Goal: Book appointment/travel/reservation

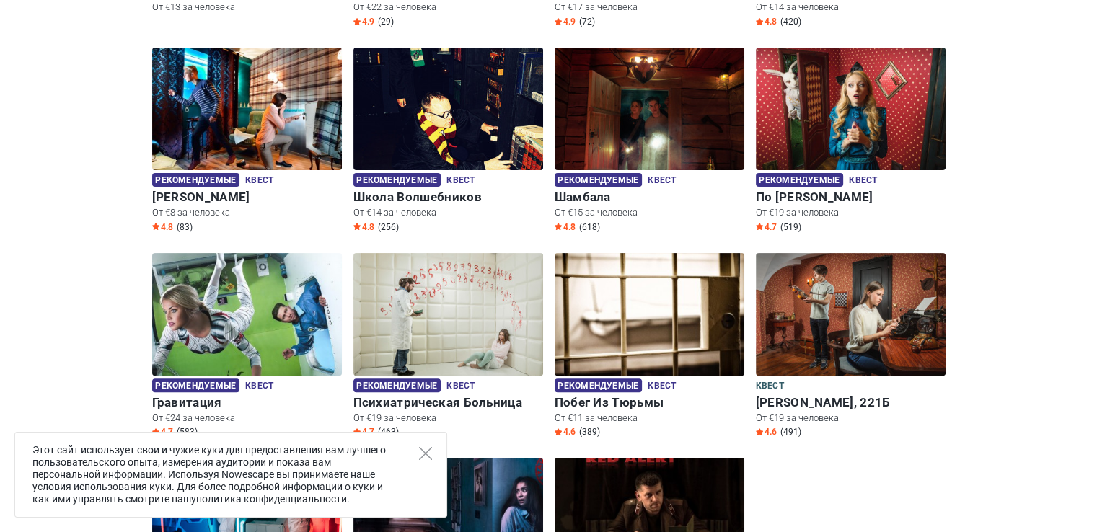
scroll to position [433, 0]
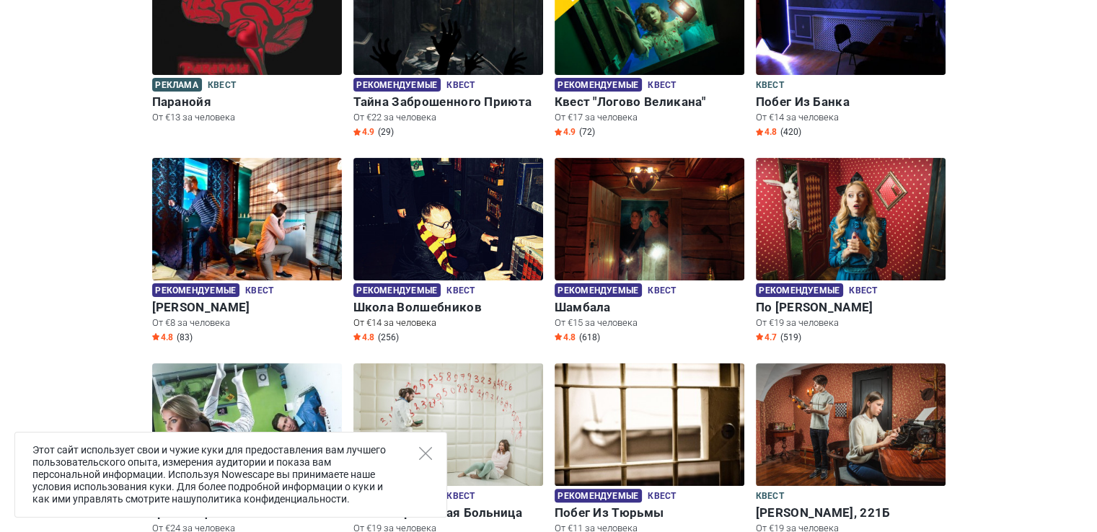
scroll to position [216, 0]
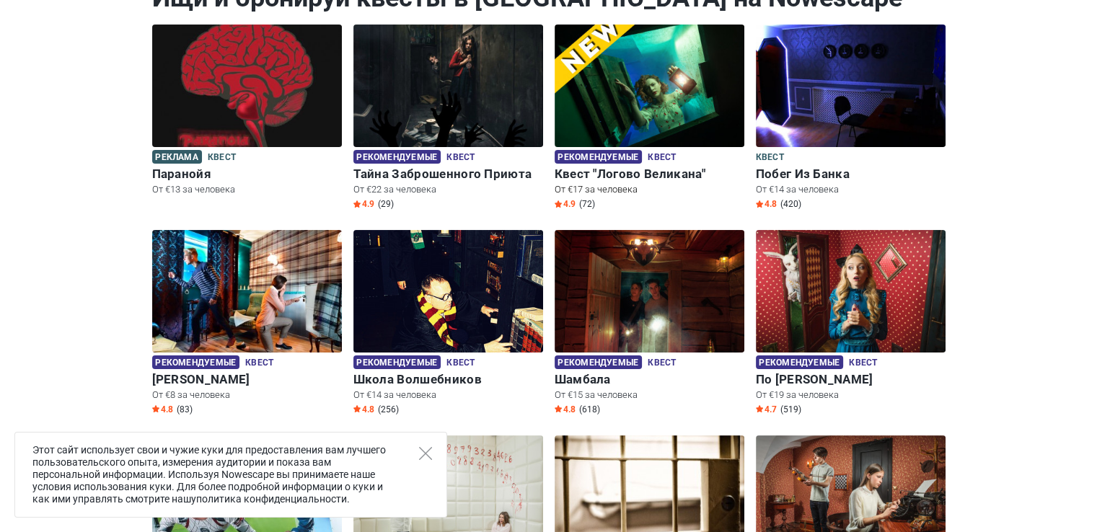
click at [584, 174] on h6 "Квест "Логово Великана"" at bounding box center [650, 174] width 190 height 15
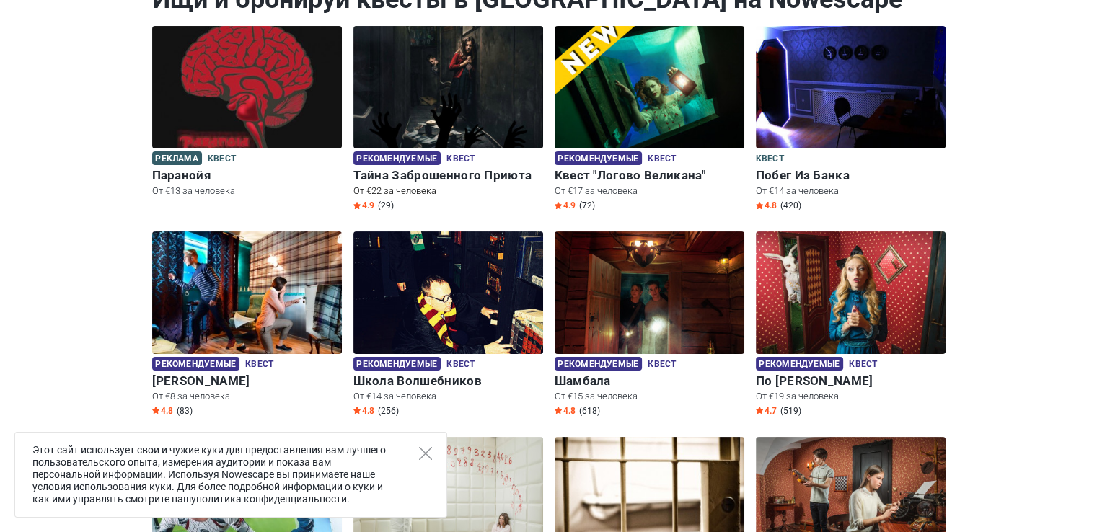
click at [416, 176] on h6 "Тайна Заброшенного Приюта" at bounding box center [449, 175] width 190 height 15
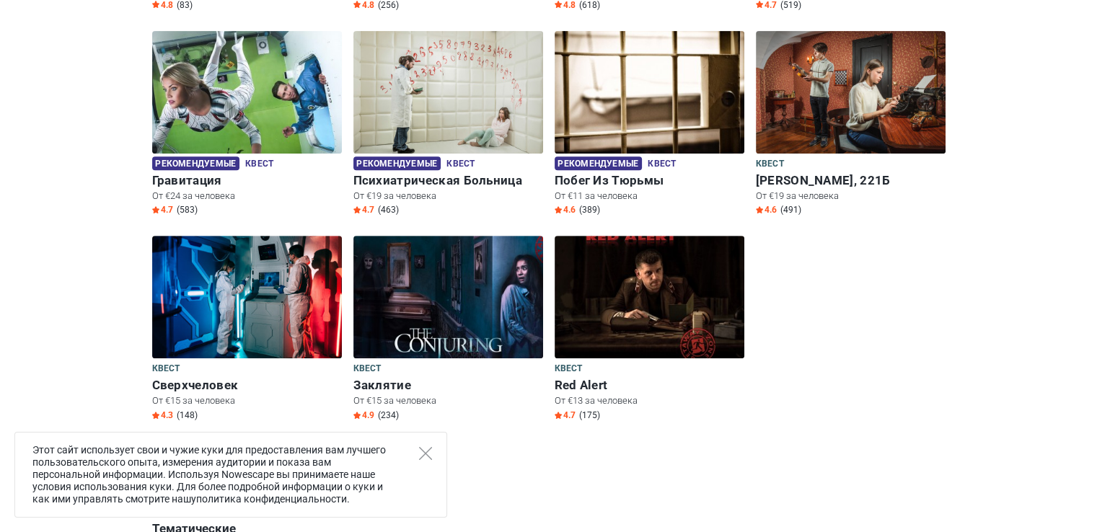
scroll to position [646, 0]
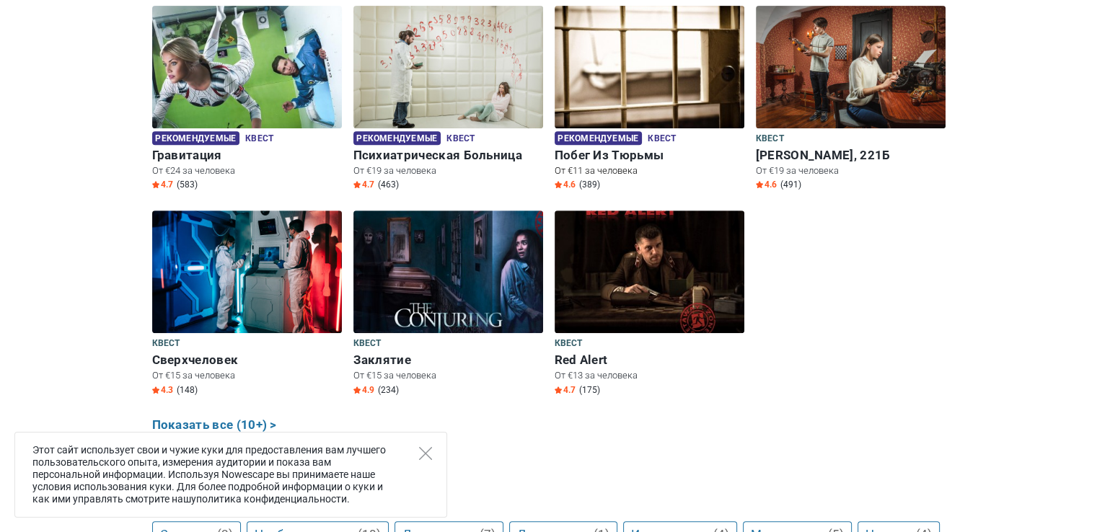
click at [613, 153] on h6 "Побег Из Тюрьмы" at bounding box center [650, 155] width 190 height 15
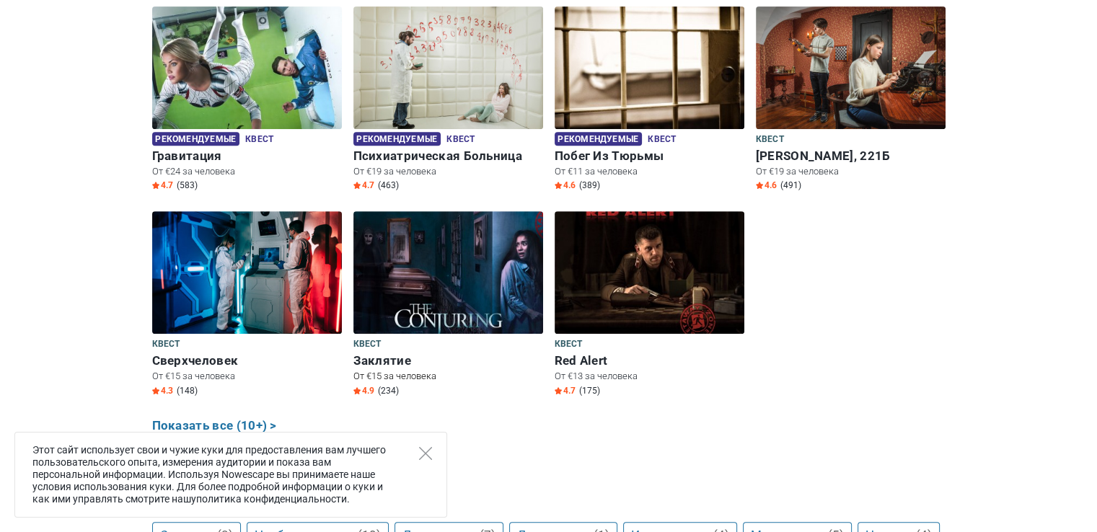
click at [367, 359] on h6 "Заклятие" at bounding box center [449, 361] width 190 height 15
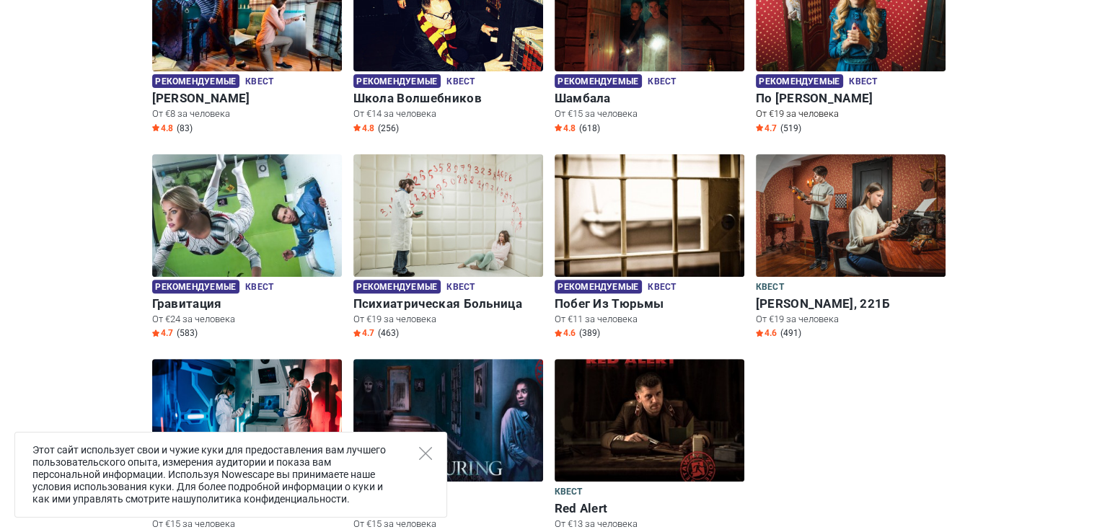
scroll to position [500, 0]
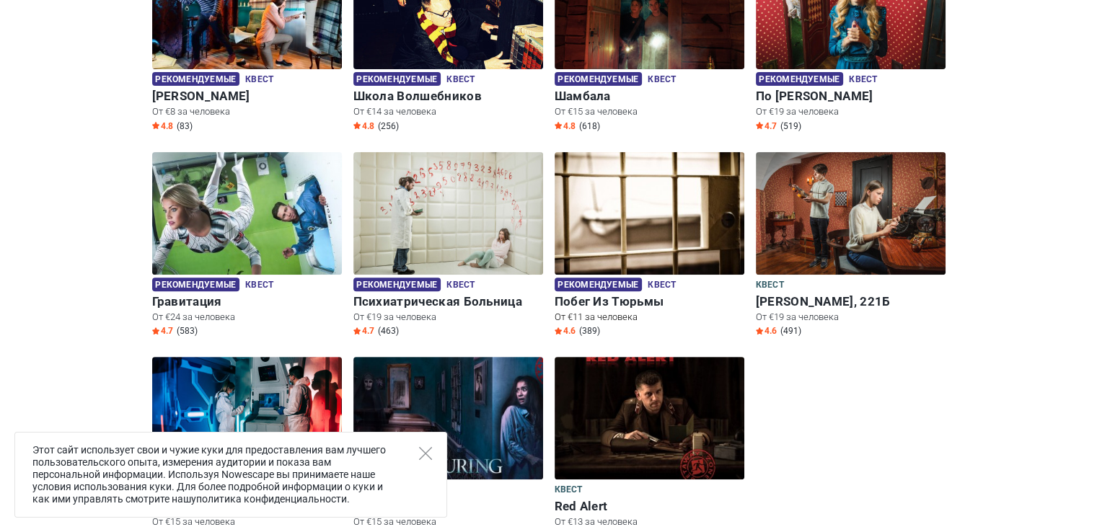
click at [602, 295] on h6 "Побег Из Тюрьмы" at bounding box center [650, 301] width 190 height 15
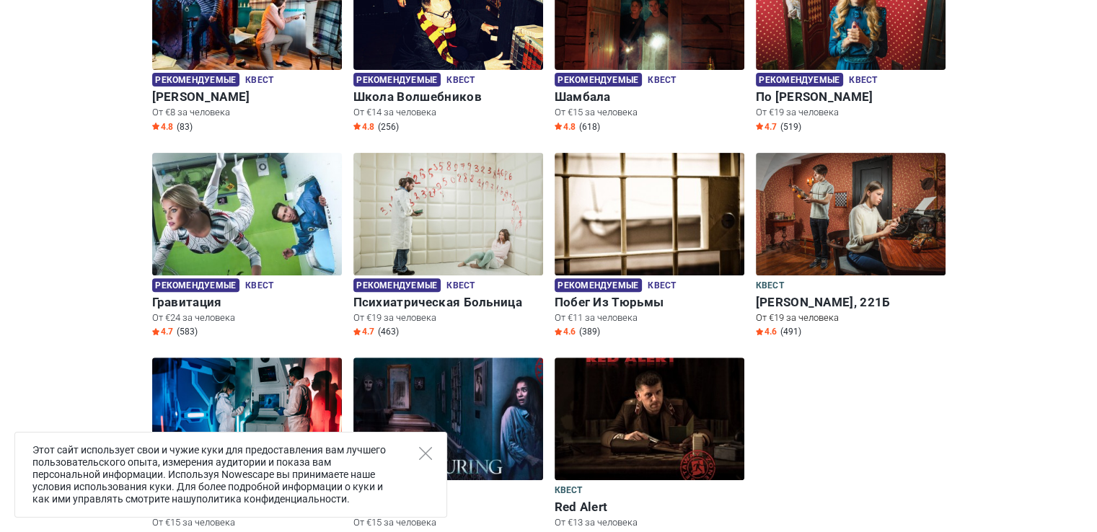
drag, startPoint x: 809, startPoint y: 301, endPoint x: 821, endPoint y: 305, distance: 13.0
click at [809, 302] on h6 "Бейкер-Стрит, 221Б" at bounding box center [851, 302] width 190 height 15
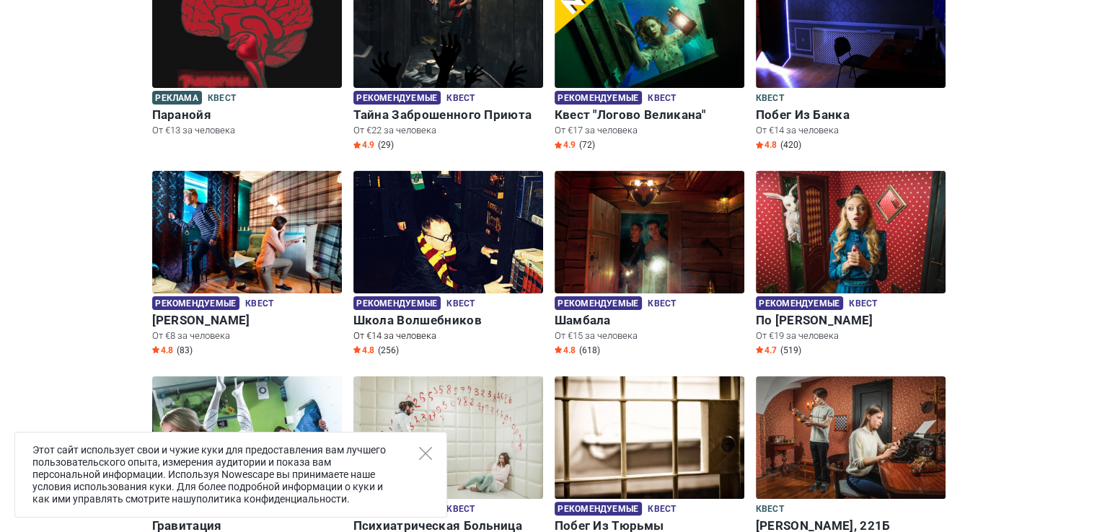
scroll to position [281, 0]
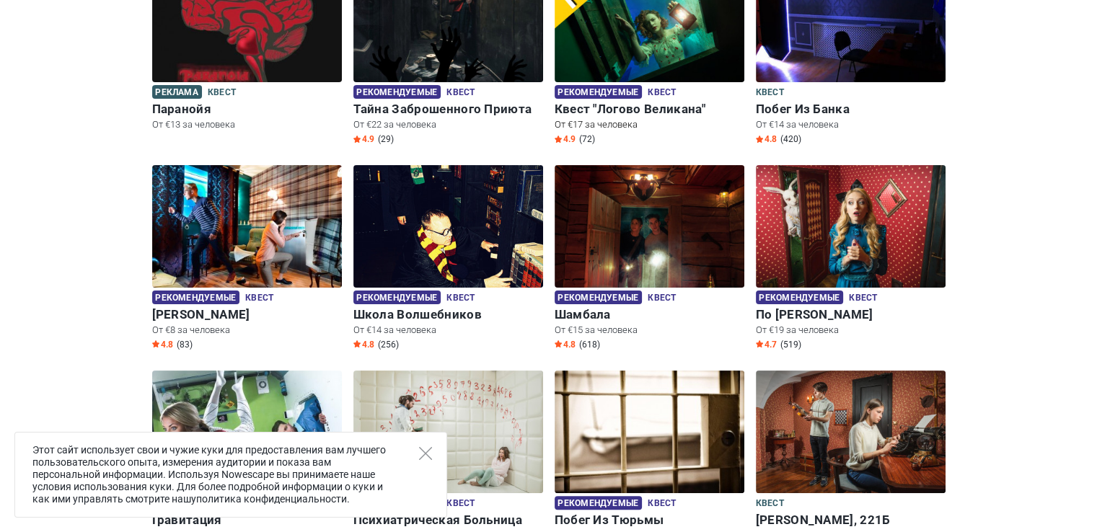
click at [621, 108] on h6 "Квест "Логово Великана"" at bounding box center [650, 109] width 190 height 15
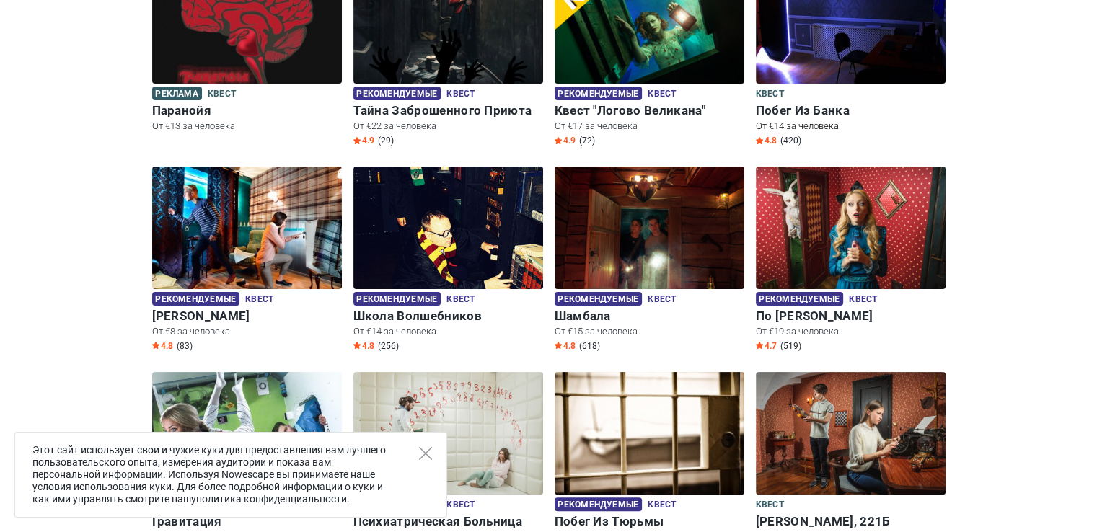
click at [811, 109] on h6 "Побег Из Банка" at bounding box center [851, 110] width 190 height 15
click at [823, 109] on h6 "Побег Из Банка" at bounding box center [851, 110] width 190 height 15
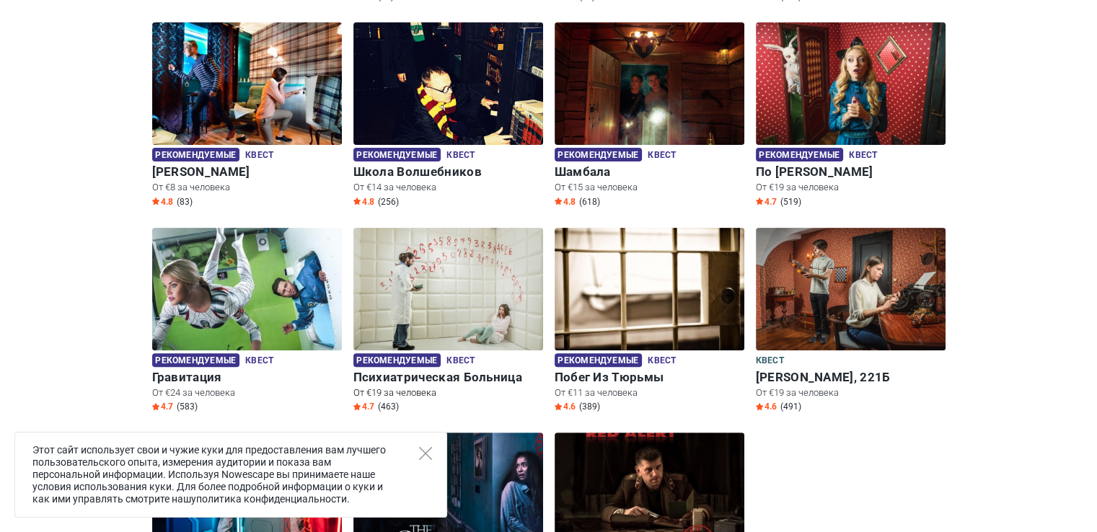
scroll to position [424, 0]
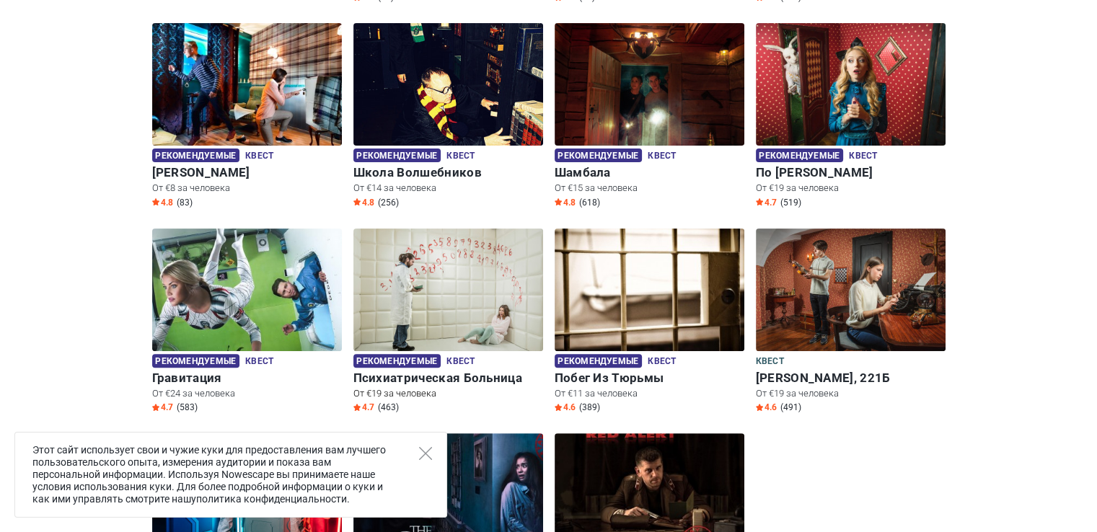
click at [441, 374] on h6 "Психиатрическая Больница" at bounding box center [449, 378] width 190 height 15
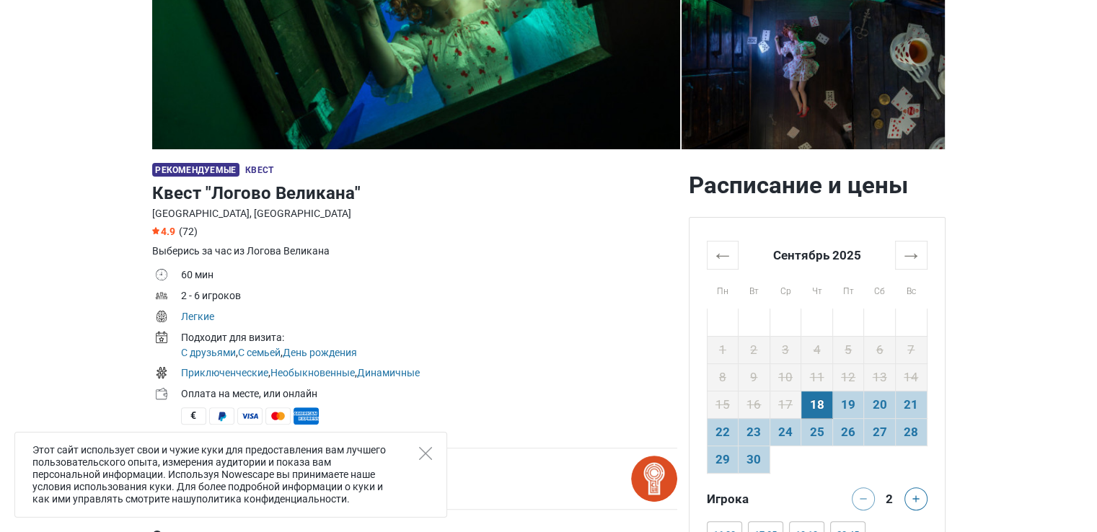
scroll to position [361, 0]
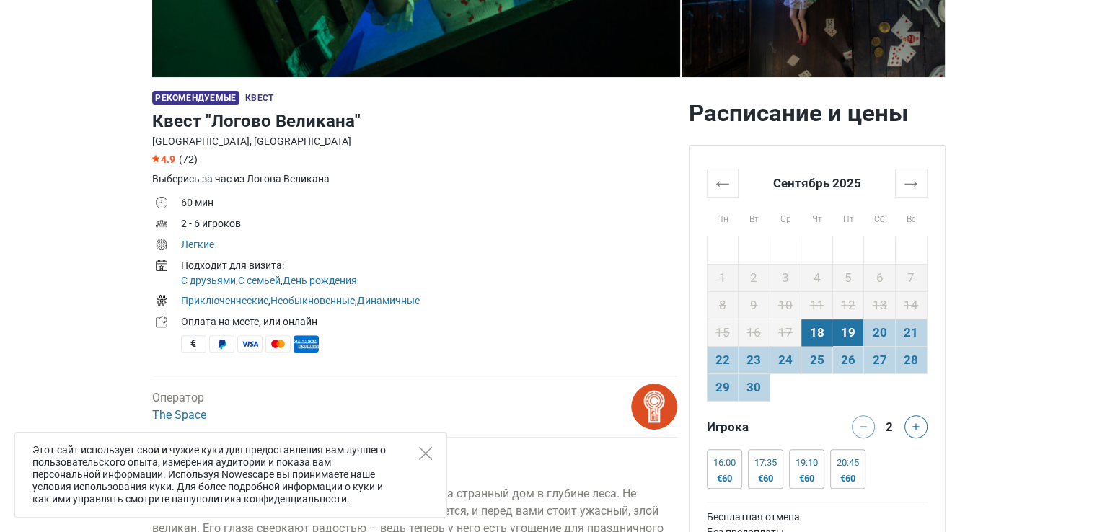
click at [843, 331] on td "19" at bounding box center [849, 332] width 32 height 27
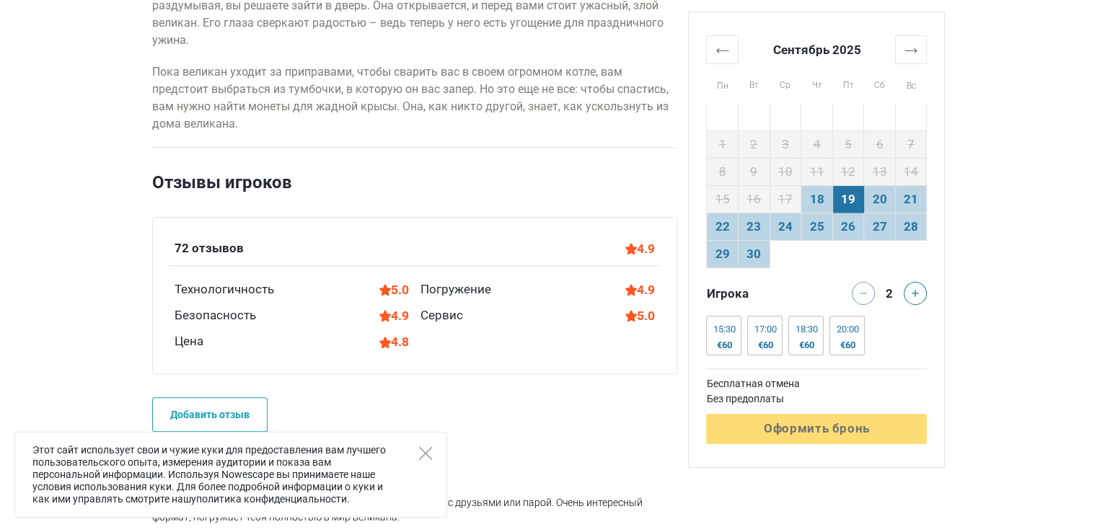
scroll to position [866, 0]
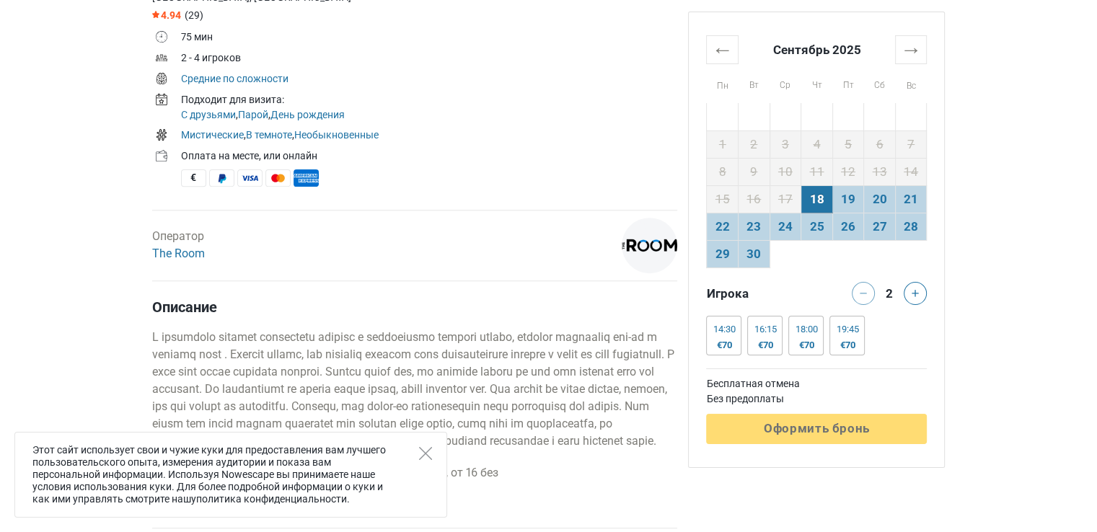
scroll to position [433, 0]
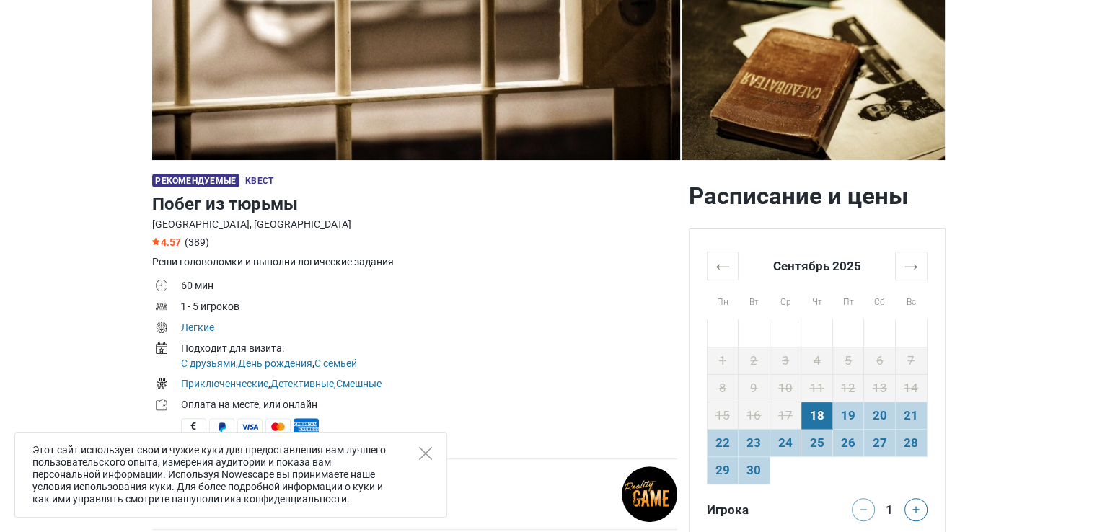
scroll to position [361, 0]
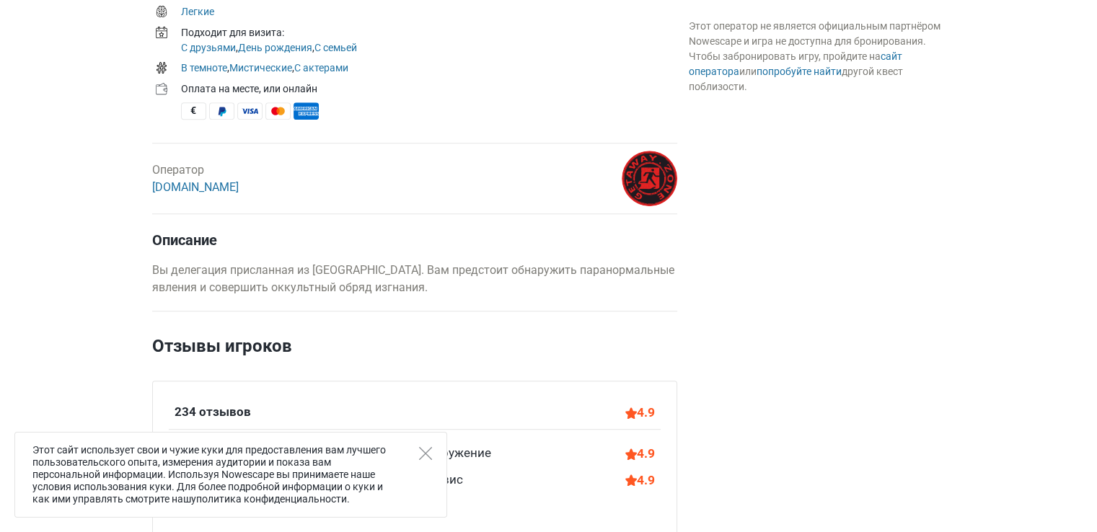
scroll to position [721, 0]
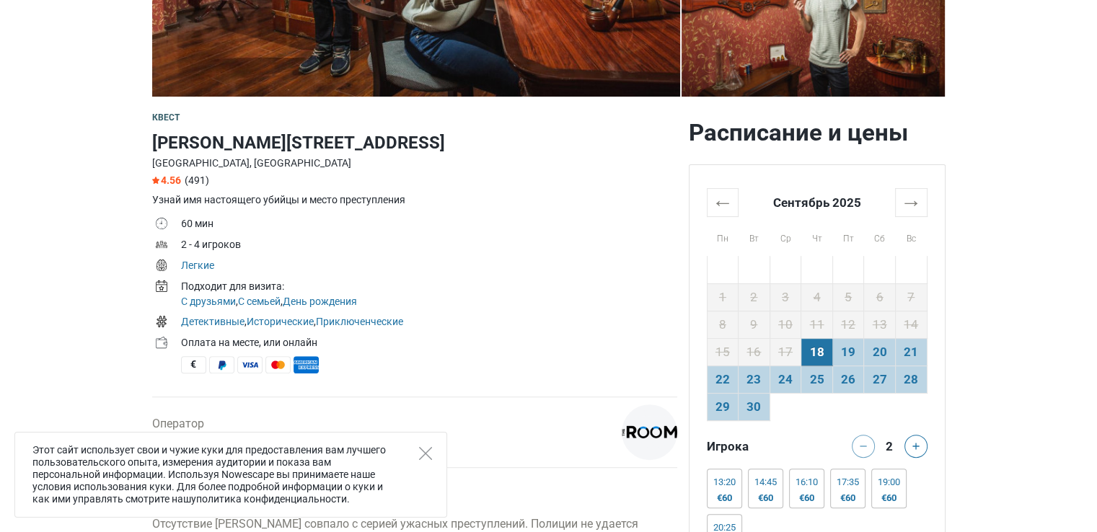
scroll to position [361, 0]
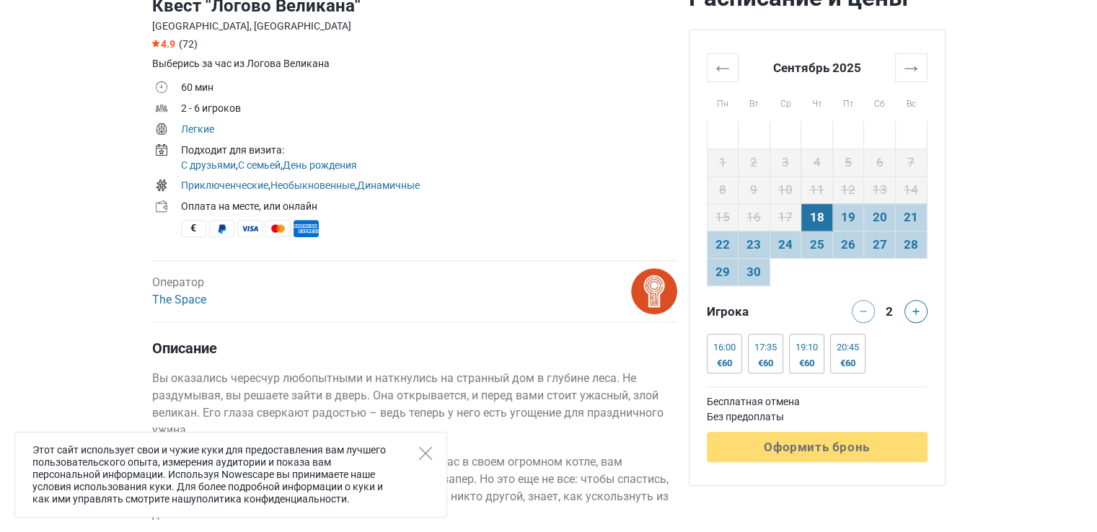
scroll to position [505, 0]
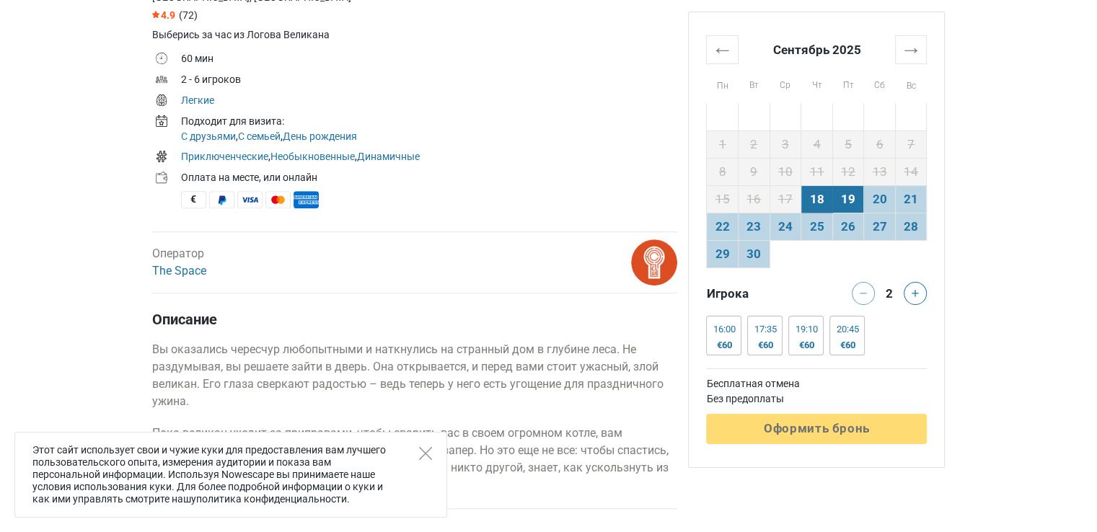
click at [845, 203] on td "19" at bounding box center [849, 198] width 32 height 27
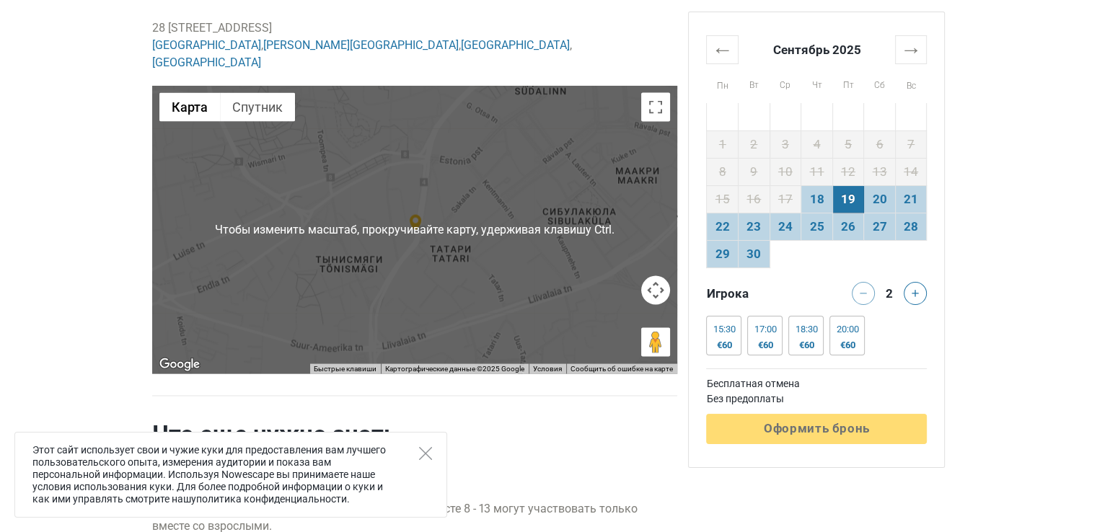
scroll to position [2958, 0]
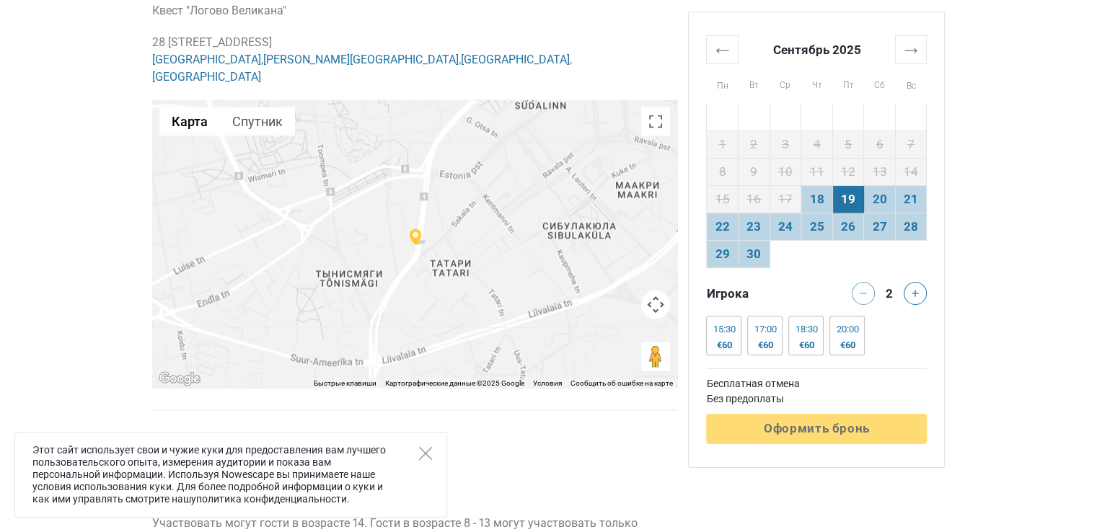
click at [415, 225] on div at bounding box center [414, 244] width 525 height 289
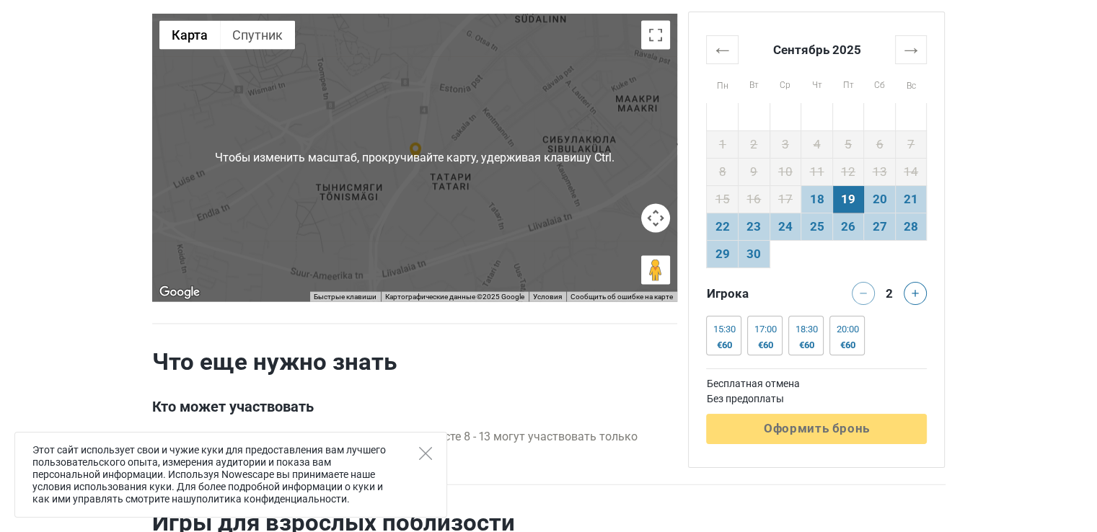
scroll to position [2814, 0]
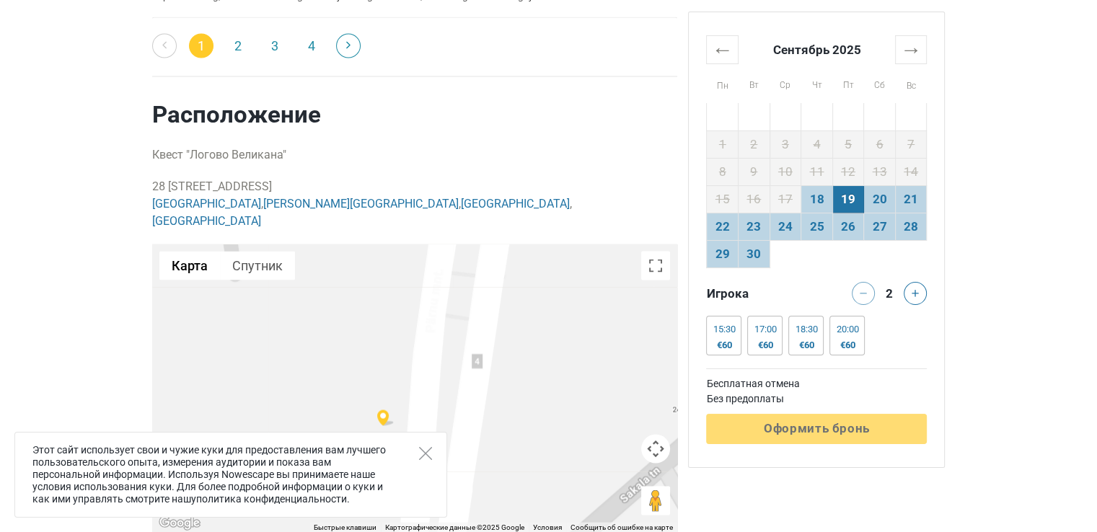
drag, startPoint x: 529, startPoint y: 310, endPoint x: 571, endPoint y: 173, distance: 142.8
click at [571, 173] on div "Расположение Квест "Логово Великана" [STREET_ADDRESS] [GEOGRAPHIC_DATA] , [PERS…" at bounding box center [414, 316] width 525 height 433
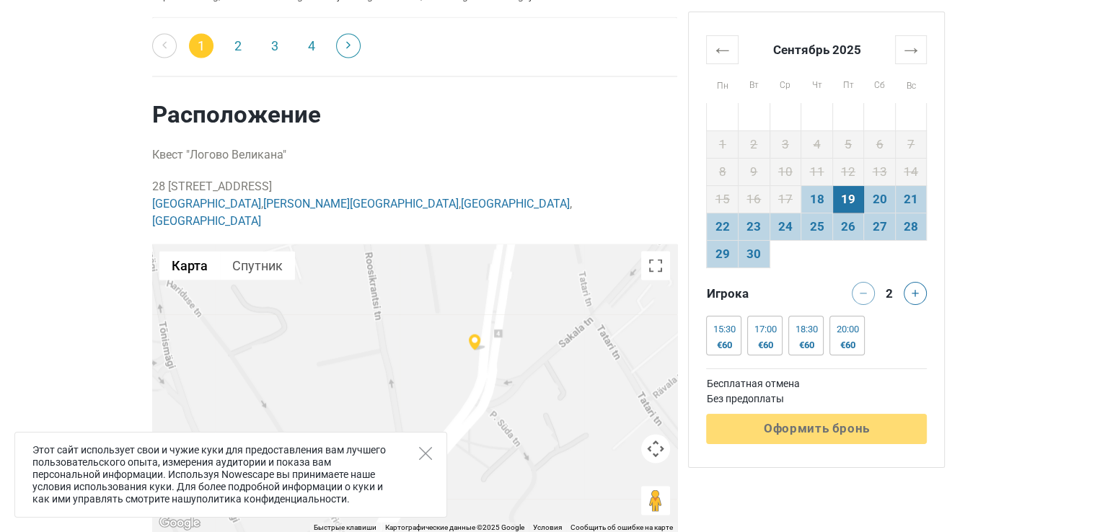
drag, startPoint x: 553, startPoint y: 340, endPoint x: 485, endPoint y: 333, distance: 68.2
click at [522, 335] on div at bounding box center [414, 389] width 525 height 289
drag, startPoint x: 152, startPoint y: 180, endPoint x: 246, endPoint y: 180, distance: 94.5
click at [246, 180] on p "28 [GEOGRAPHIC_DATA], [GEOGRAPHIC_DATA] [GEOGRAPHIC_DATA] , [PERSON_NAME][GEOGR…" at bounding box center [414, 204] width 525 height 52
copy p "28 Pärnu maantee"
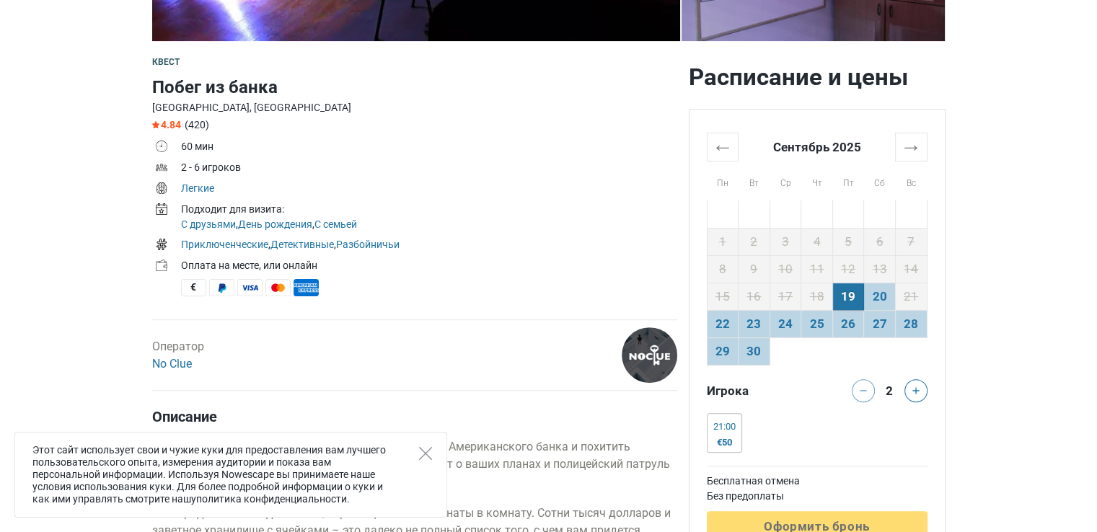
scroll to position [433, 0]
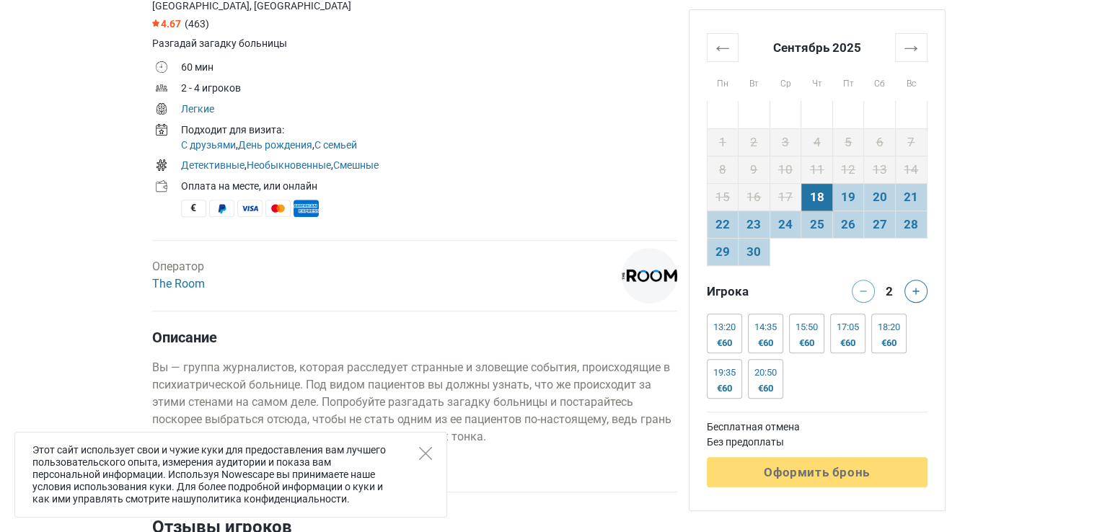
scroll to position [505, 0]
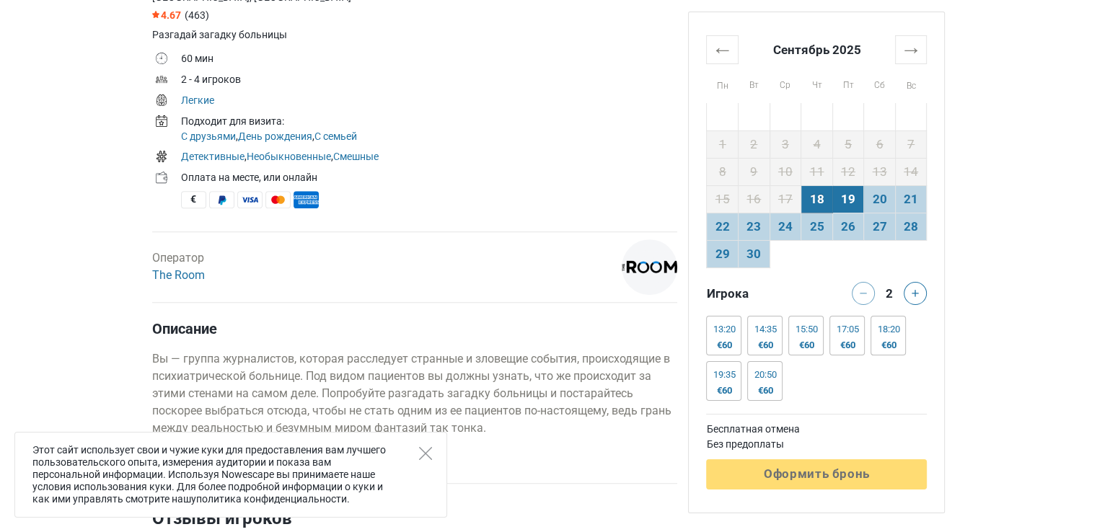
click at [848, 201] on td "19" at bounding box center [849, 198] width 32 height 27
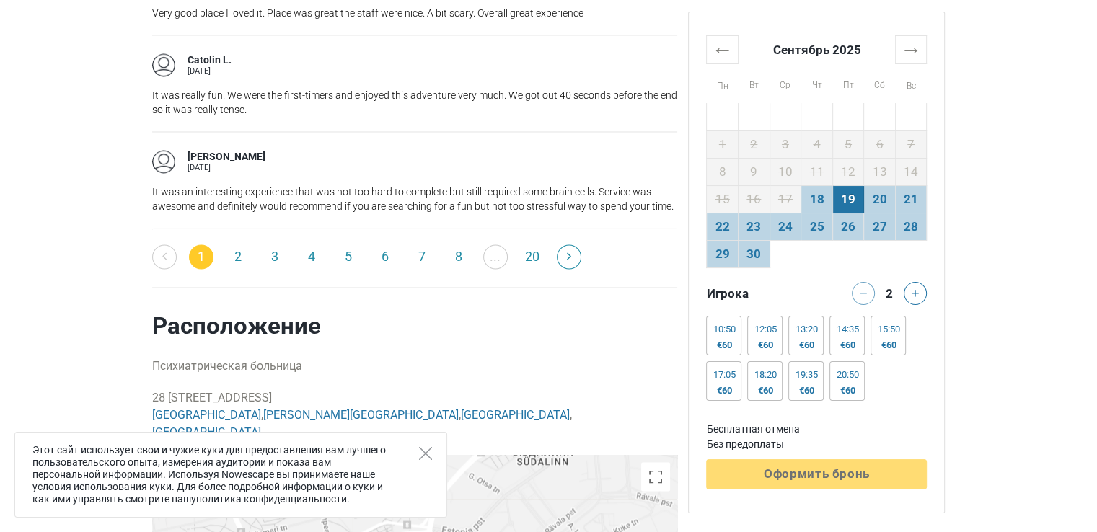
scroll to position [2597, 0]
